Goal: Information Seeking & Learning: Check status

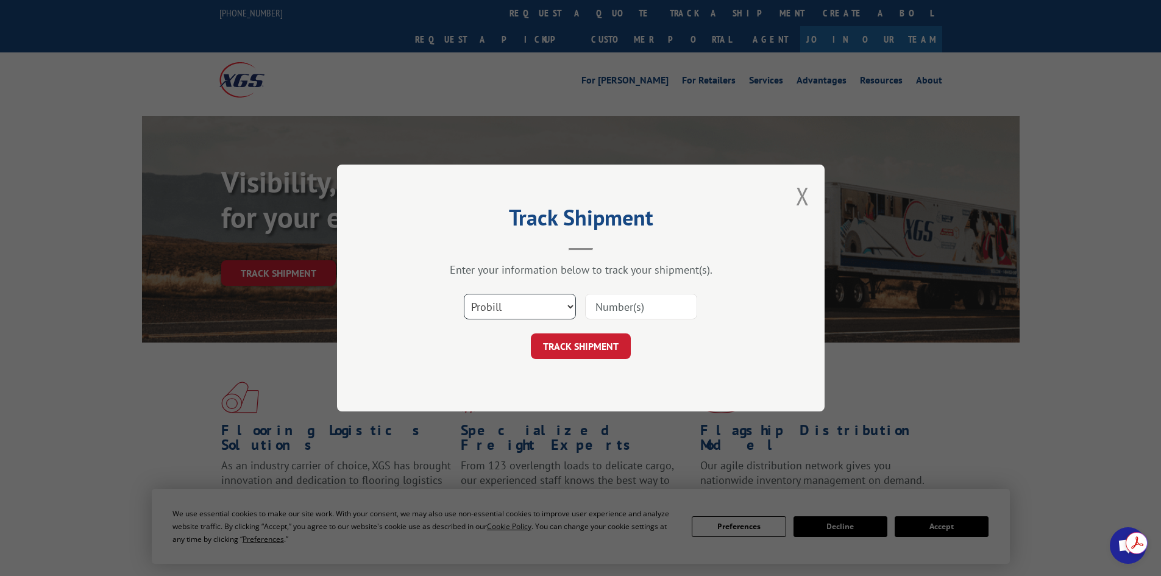
click at [518, 307] on select "Select category... Probill BOL PO" at bounding box center [520, 307] width 112 height 26
select select "po"
click at [464, 294] on select "Select category... Probill BOL PO" at bounding box center [520, 307] width 112 height 26
click at [618, 312] on input at bounding box center [641, 307] width 112 height 26
paste input "46539339"
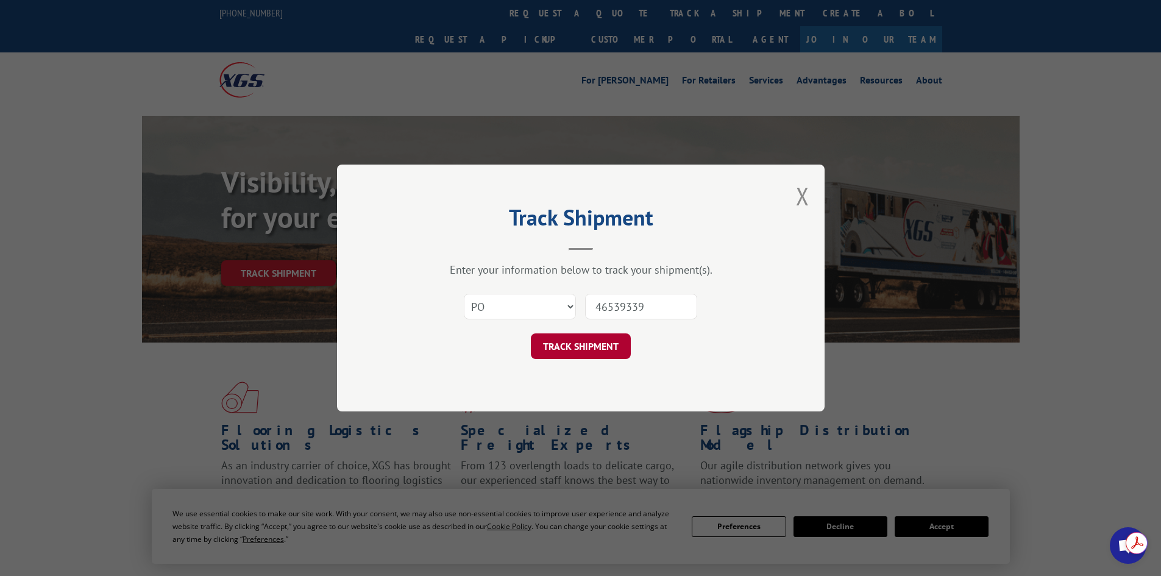
type input "46539339"
click at [574, 358] on button "TRACK SHIPMENT" at bounding box center [581, 346] width 100 height 26
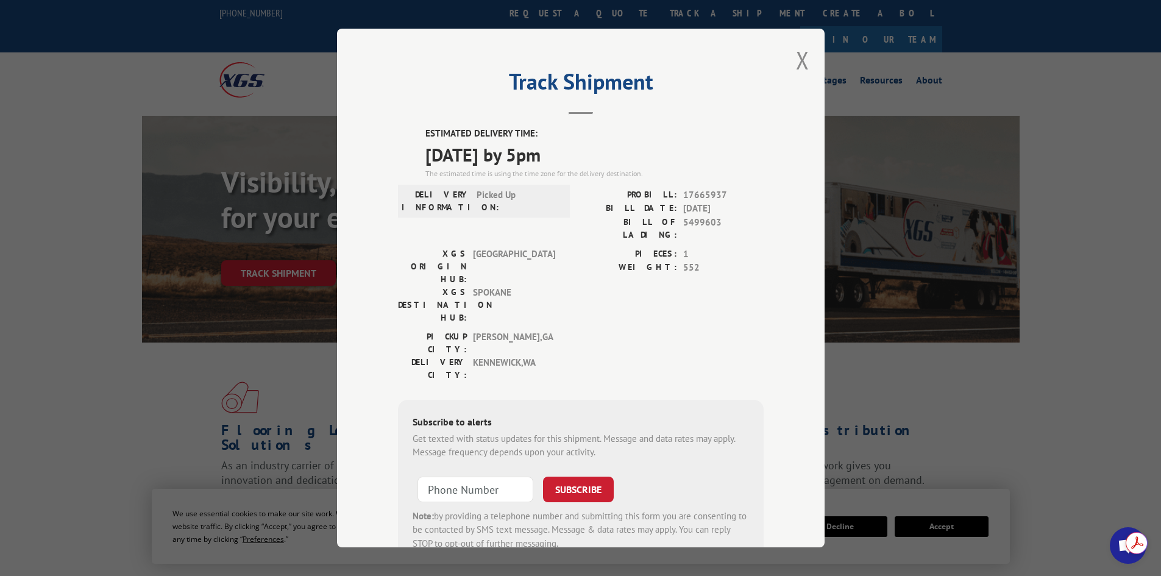
click at [767, 304] on div "Track Shipment ESTIMATED DELIVERY TIME: [DATE] by 5pm The estimated time is usi…" at bounding box center [581, 288] width 488 height 519
click at [803, 62] on button "Close modal" at bounding box center [802, 60] width 13 height 32
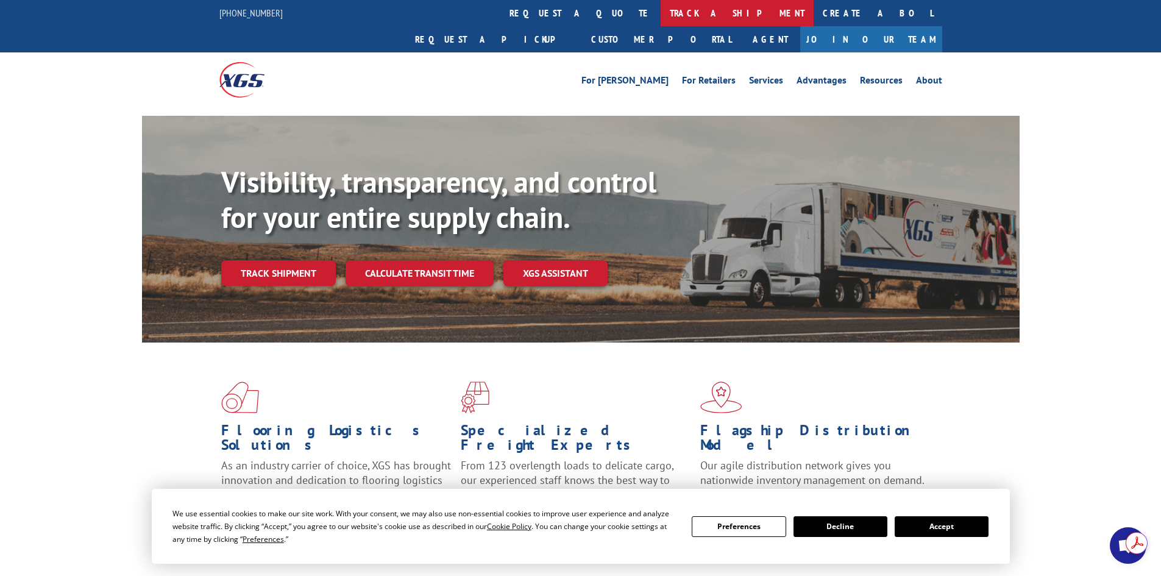
click at [661, 23] on link "track a shipment" at bounding box center [737, 13] width 153 height 26
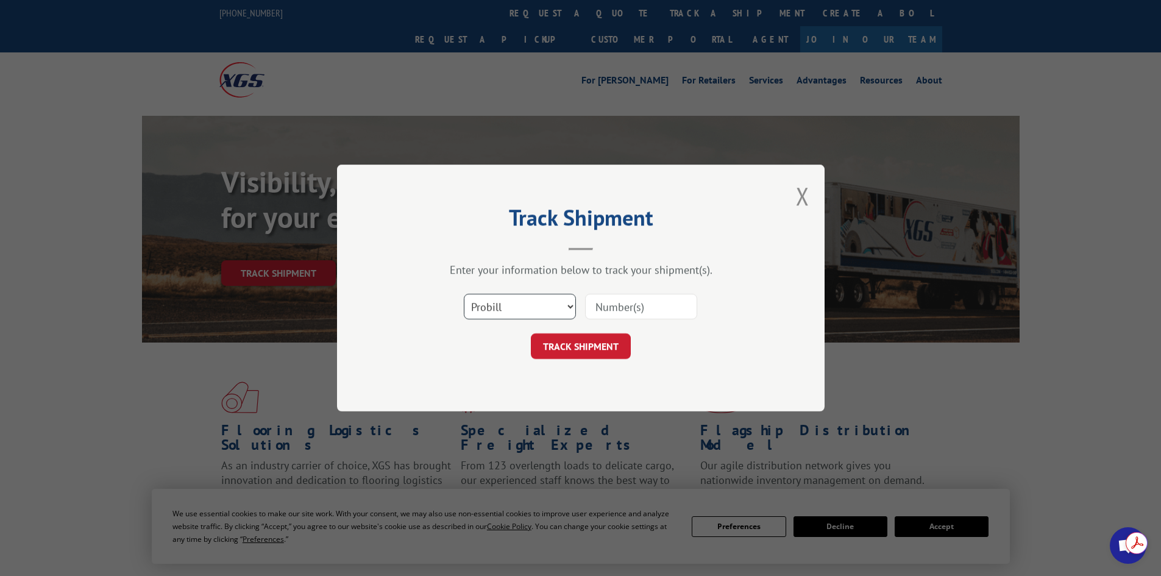
click at [537, 312] on select "Select category... Probill BOL PO" at bounding box center [520, 307] width 112 height 26
select select "po"
click at [464, 294] on select "Select category... Probill BOL PO" at bounding box center [520, 307] width 112 height 26
click at [616, 310] on input at bounding box center [641, 307] width 112 height 26
paste input "46539377"
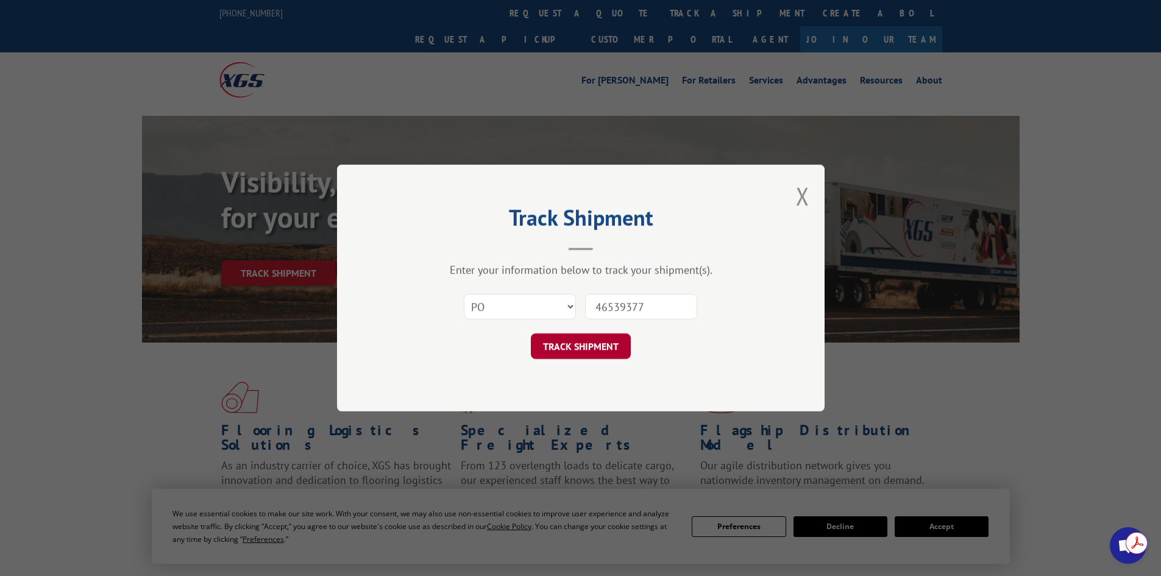
type input "46539377"
click at [589, 339] on button "TRACK SHIPMENT" at bounding box center [581, 346] width 100 height 26
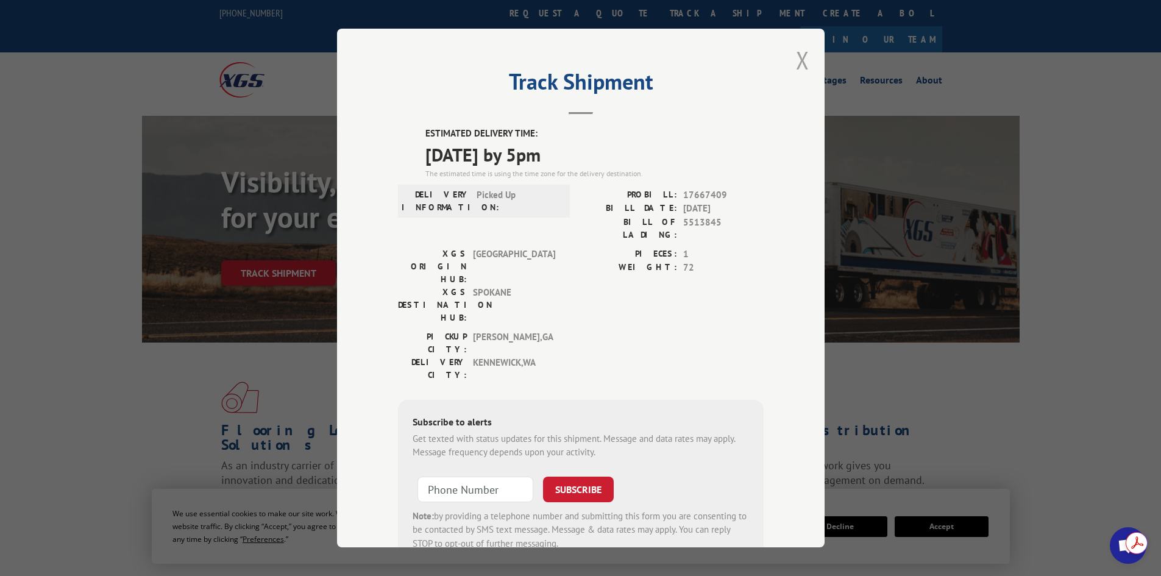
click at [797, 63] on button "Close modal" at bounding box center [802, 60] width 13 height 32
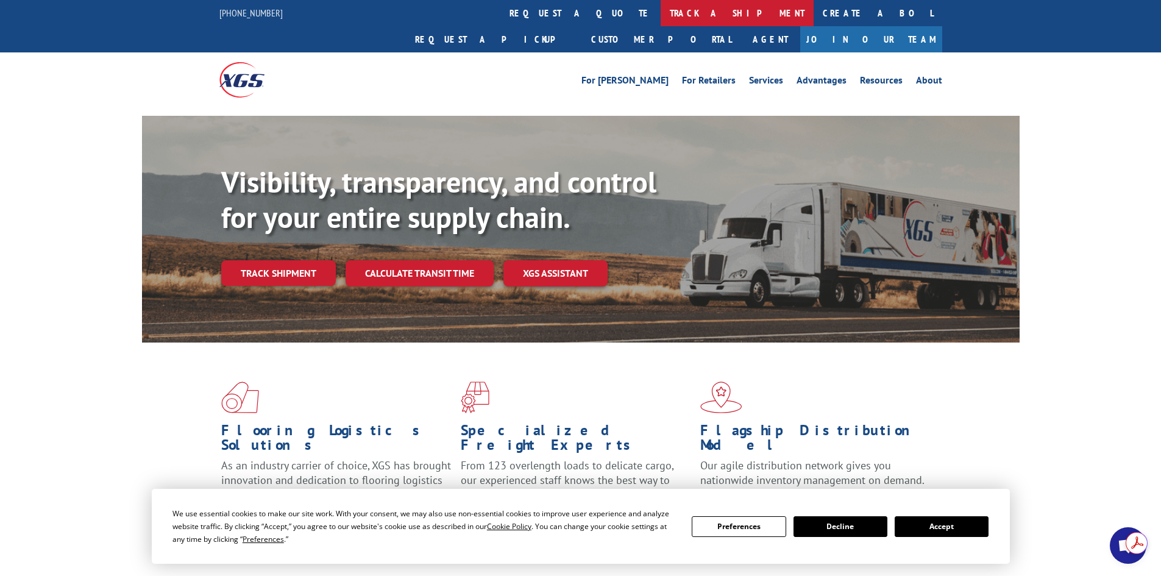
click at [661, 12] on link "track a shipment" at bounding box center [737, 13] width 153 height 26
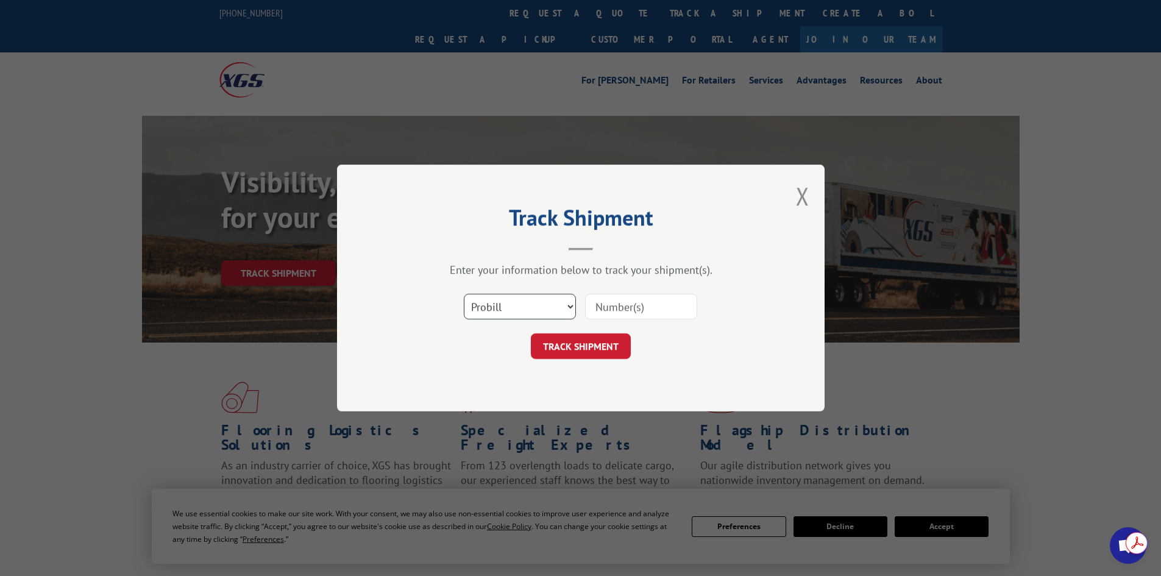
click at [522, 307] on select "Select category... Probill BOL PO" at bounding box center [520, 307] width 112 height 26
select select "po"
click at [464, 294] on select "Select category... Probill BOL PO" at bounding box center [520, 307] width 112 height 26
click at [600, 307] on input at bounding box center [641, 307] width 112 height 26
paste input "39520994"
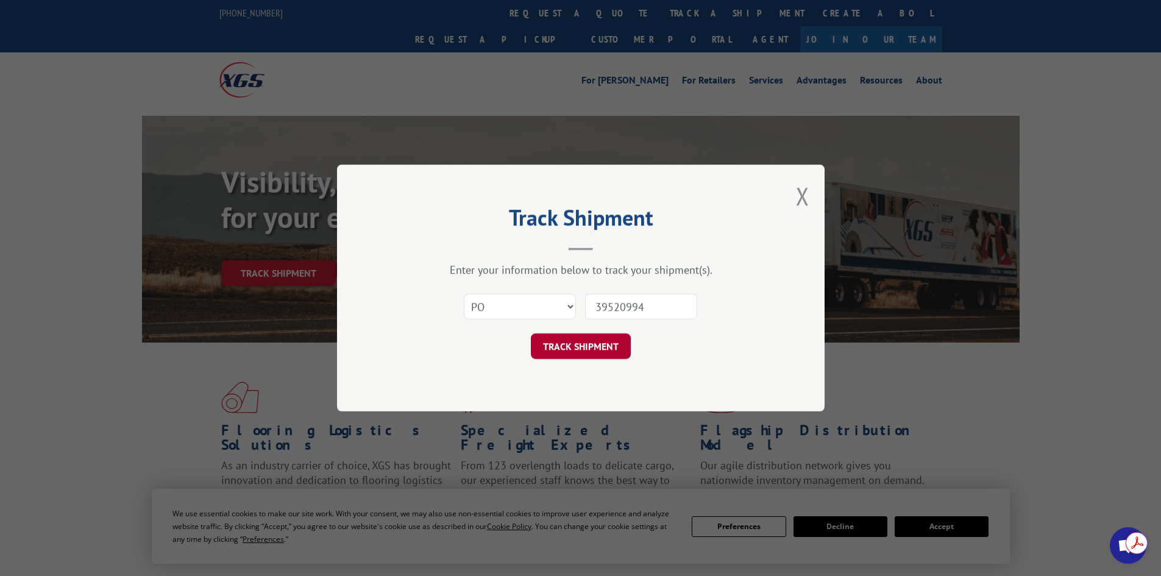
type input "39520994"
click at [573, 345] on button "TRACK SHIPMENT" at bounding box center [581, 346] width 100 height 26
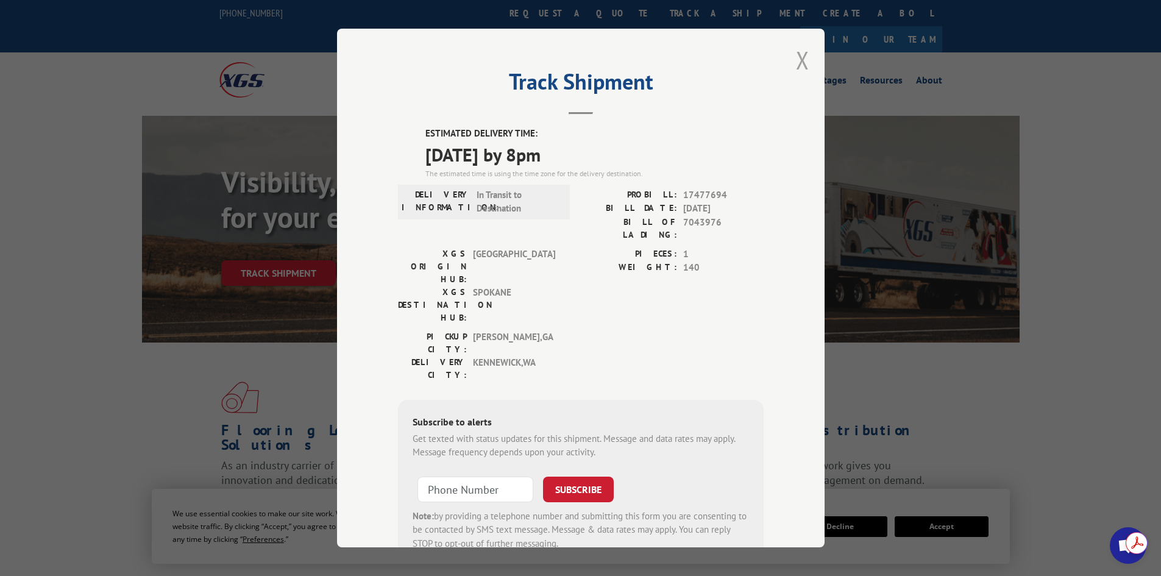
click at [796, 55] on button "Close modal" at bounding box center [802, 60] width 13 height 32
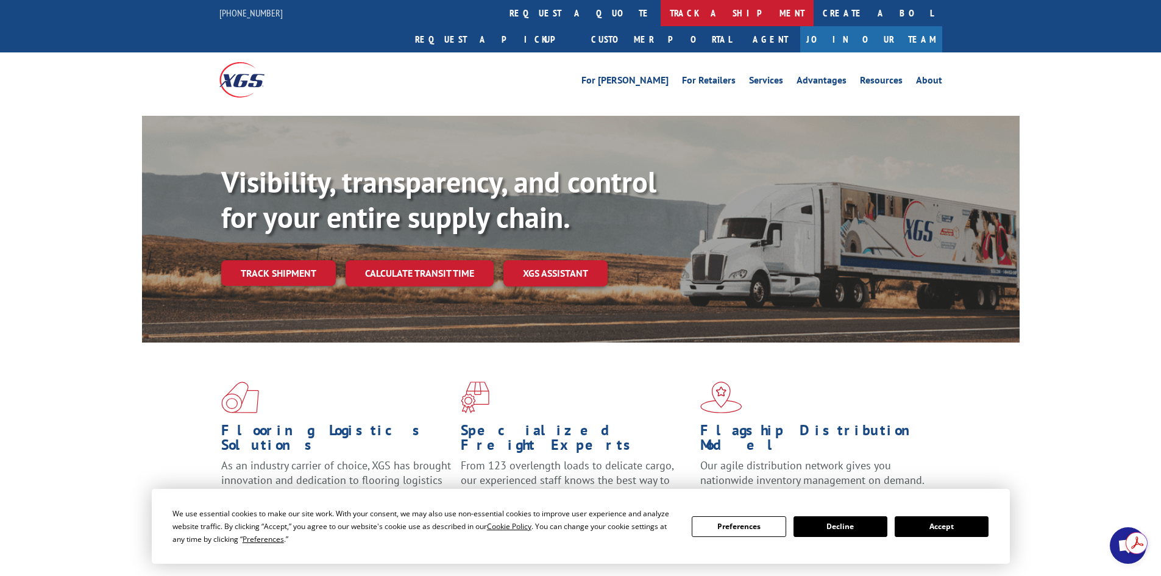
click at [661, 7] on link "track a shipment" at bounding box center [737, 13] width 153 height 26
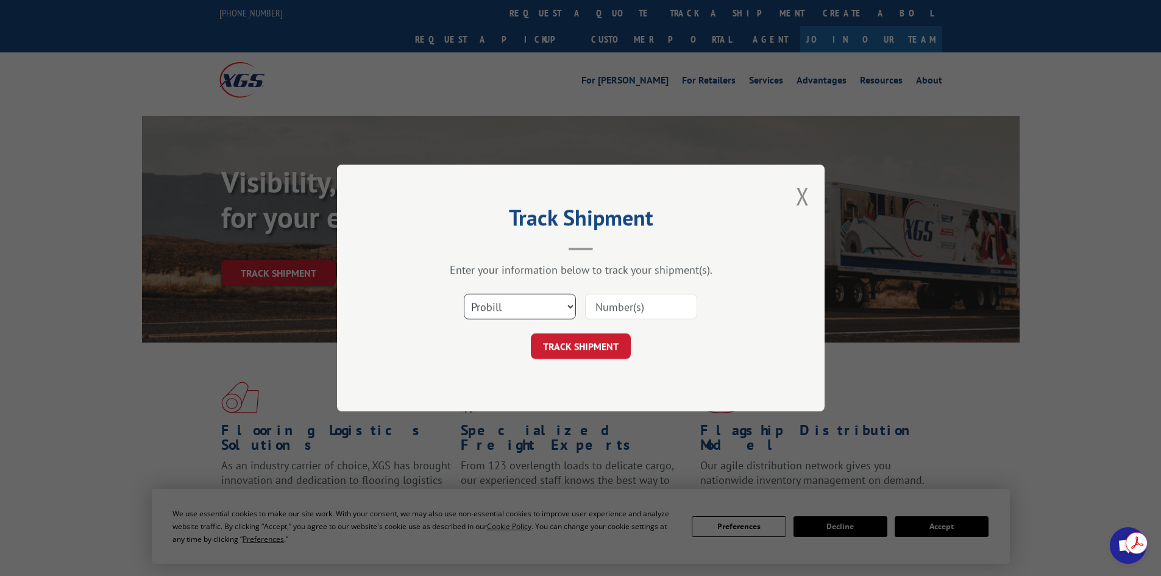
click at [522, 299] on select "Select category... Probill BOL PO" at bounding box center [520, 307] width 112 height 26
select select "po"
click at [464, 294] on select "Select category... Probill BOL PO" at bounding box center [520, 307] width 112 height 26
click at [622, 305] on input at bounding box center [641, 307] width 112 height 26
paste input "35536800"
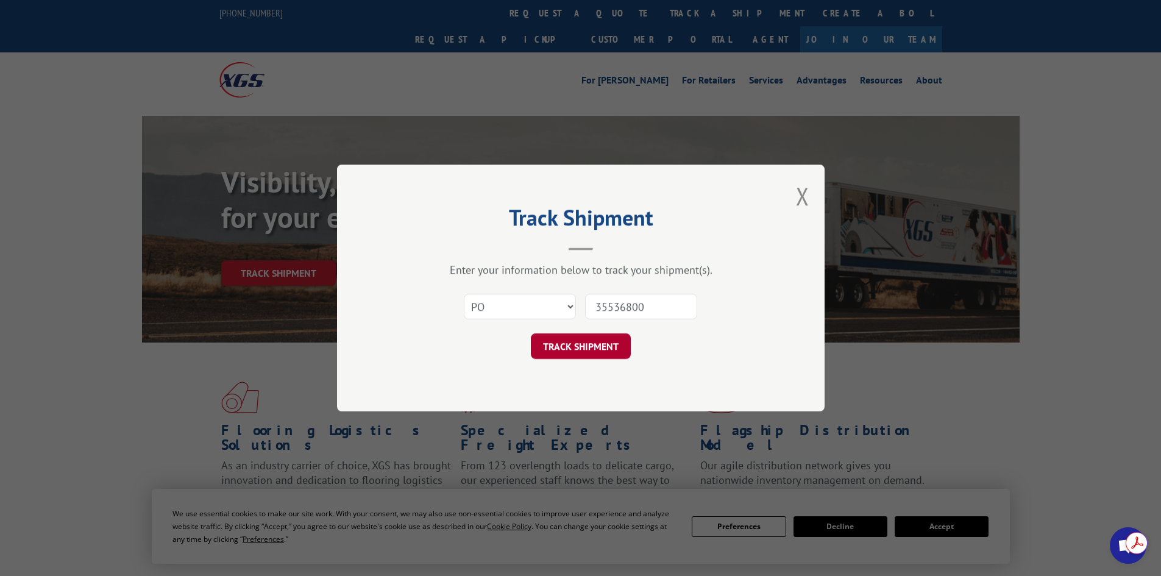
type input "35536800"
click at [603, 338] on button "TRACK SHIPMENT" at bounding box center [581, 346] width 100 height 26
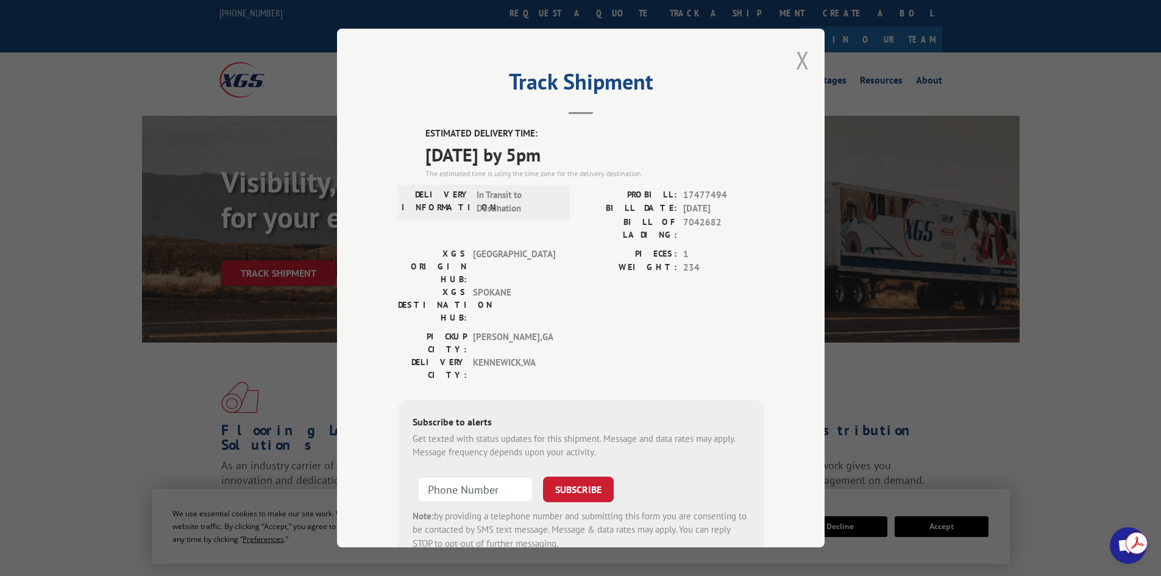
click at [799, 60] on button "Close modal" at bounding box center [802, 60] width 13 height 32
